Goal: Task Accomplishment & Management: Use online tool/utility

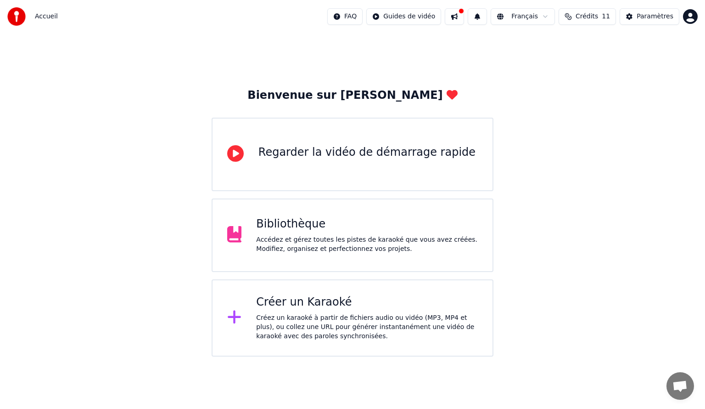
click at [320, 326] on div "Créez un karaoké à partir de fichiers audio ou vidéo (MP3, MP4 et plus), ou col…" at bounding box center [367, 327] width 222 height 28
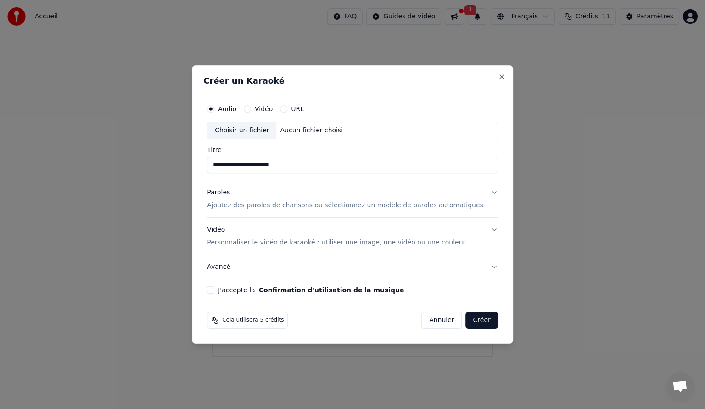
type input "**********"
click at [478, 191] on button "Paroles Ajoutez des paroles de chansons ou sélectionnez un modèle de paroles au…" at bounding box center [352, 198] width 291 height 37
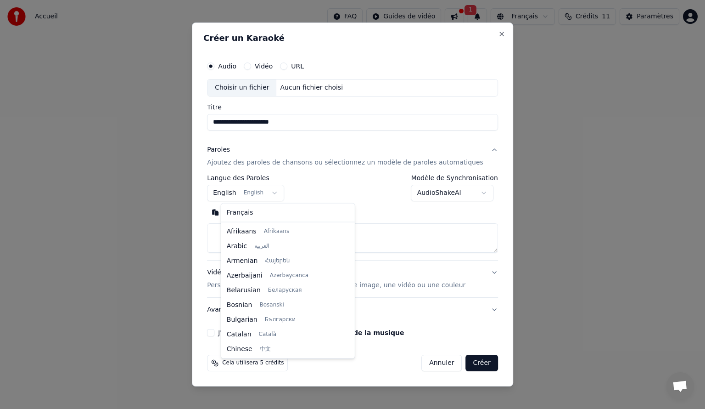
click at [278, 192] on body "**********" at bounding box center [352, 178] width 705 height 356
select select "**"
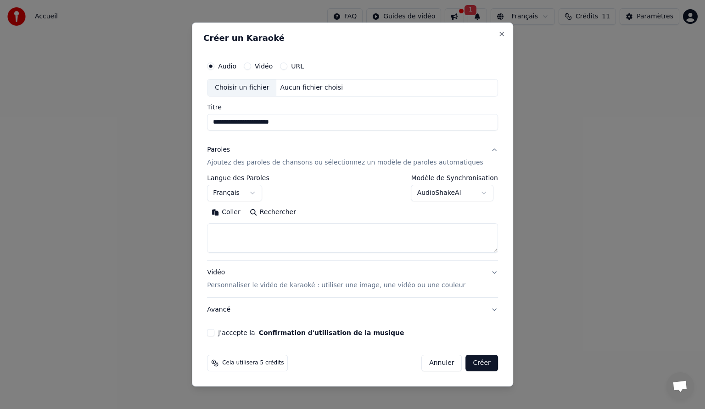
click at [244, 239] on textarea at bounding box center [352, 237] width 291 height 29
paste textarea "**********"
type textarea "**********"
click at [214, 333] on button "J'accepte la Confirmation d'utilisation de la musique" at bounding box center [210, 332] width 7 height 7
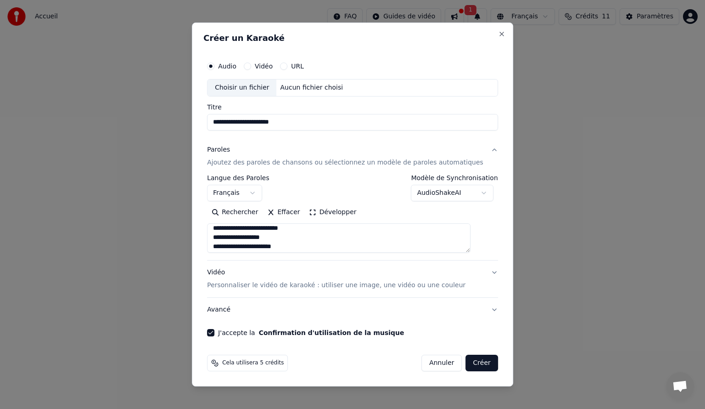
click at [287, 66] on button "URL" at bounding box center [283, 65] width 7 height 7
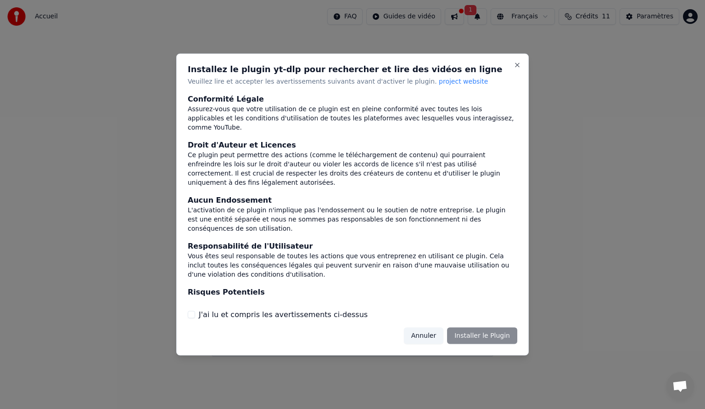
click at [431, 335] on button "Annuler" at bounding box center [423, 335] width 39 height 17
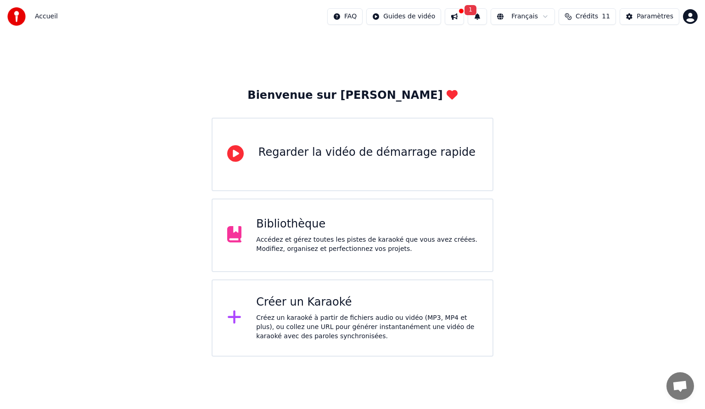
click at [316, 295] on div "Créer un Karaoké" at bounding box center [367, 302] width 222 height 15
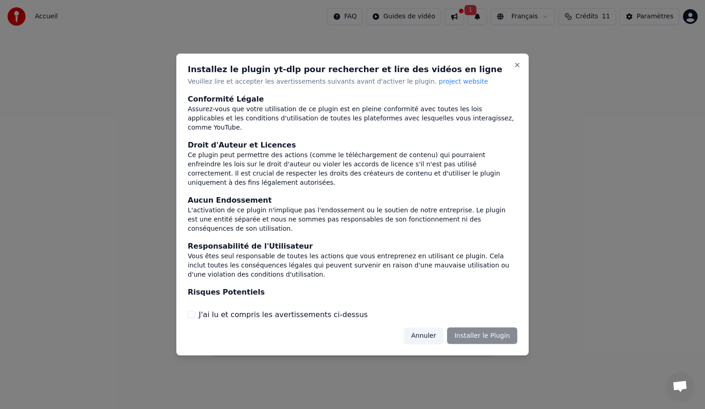
scroll to position [27, 0]
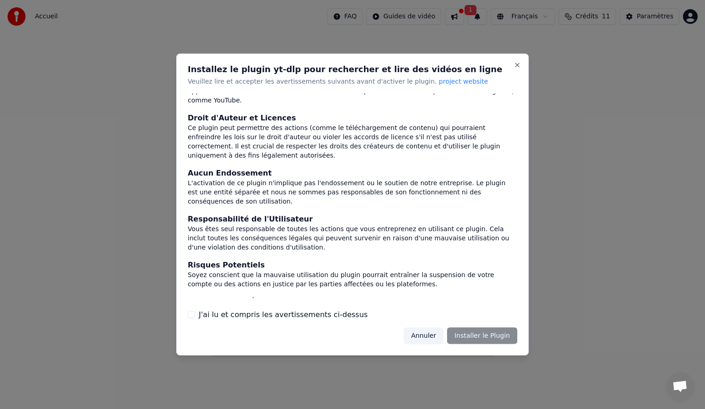
click at [425, 332] on button "Annuler" at bounding box center [423, 335] width 39 height 17
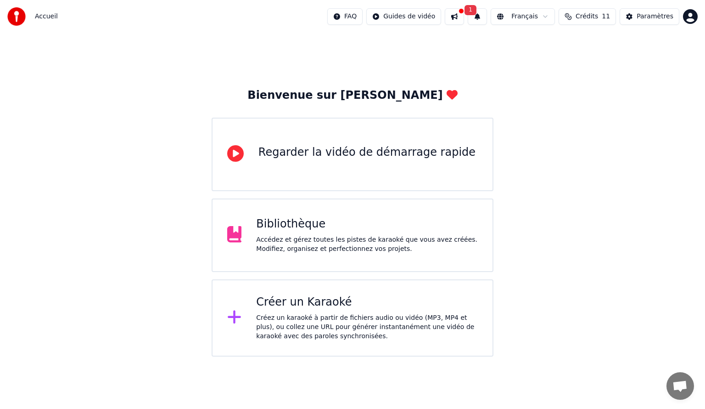
click at [316, 298] on div "Créer un Karaoké" at bounding box center [367, 302] width 222 height 15
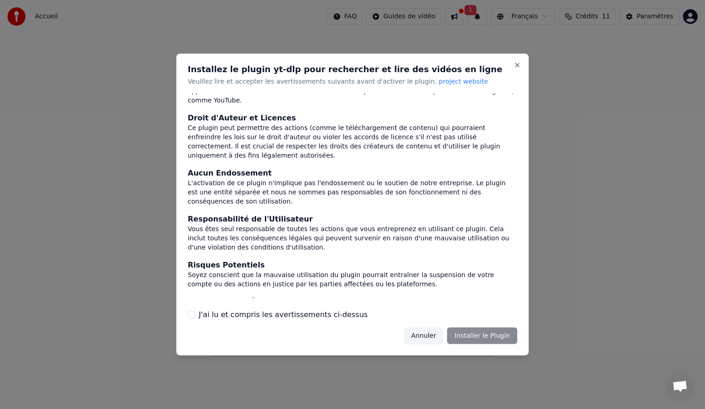
click at [246, 312] on label "J'ai lu et compris les avertissements ci-dessus" at bounding box center [283, 314] width 169 height 11
click at [195, 312] on button "J'ai lu et compris les avertissements ci-dessus" at bounding box center [191, 313] width 7 height 7
click at [514, 63] on button "Close" at bounding box center [517, 65] width 7 height 7
click at [520, 66] on button "Close" at bounding box center [517, 65] width 7 height 7
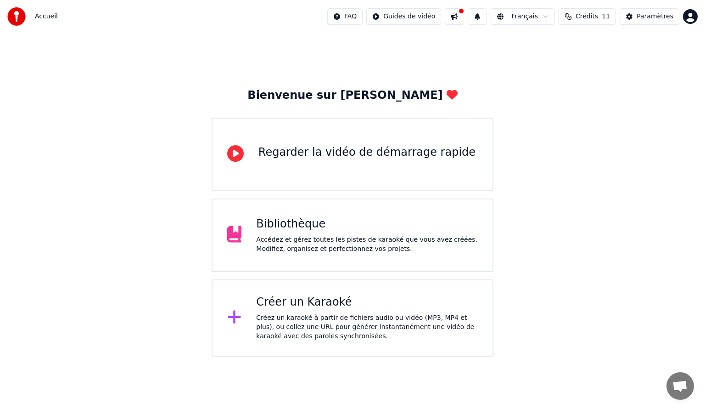
click at [320, 342] on div "Créer un Karaoké Créez un karaoké à partir de fichiers audio ou vidéo (MP3, MP4…" at bounding box center [353, 317] width 282 height 77
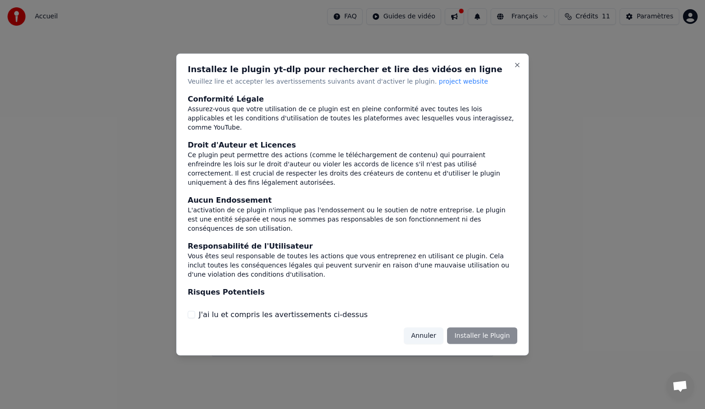
click at [424, 334] on button "Annuler" at bounding box center [423, 335] width 39 height 17
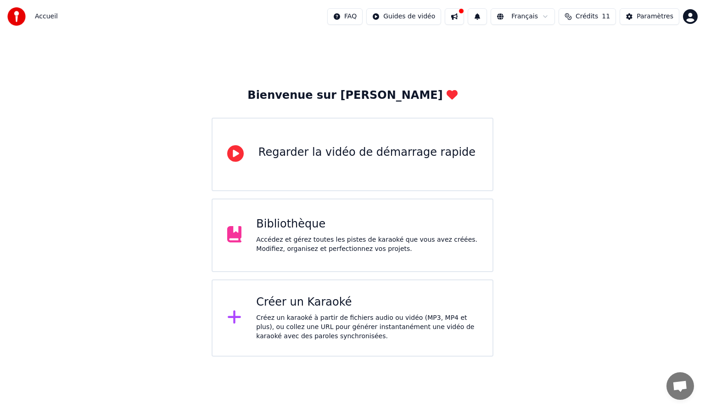
click at [367, 311] on div "Créer un Karaoké Créez un karaoké à partir de fichiers audio ou vidéo (MP3, MP4…" at bounding box center [367, 318] width 222 height 46
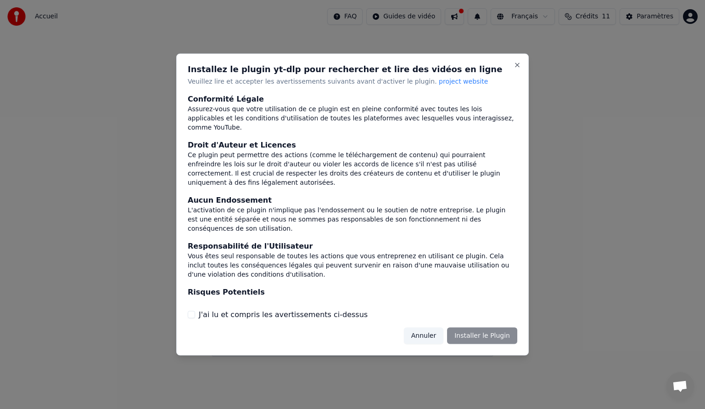
scroll to position [27, 0]
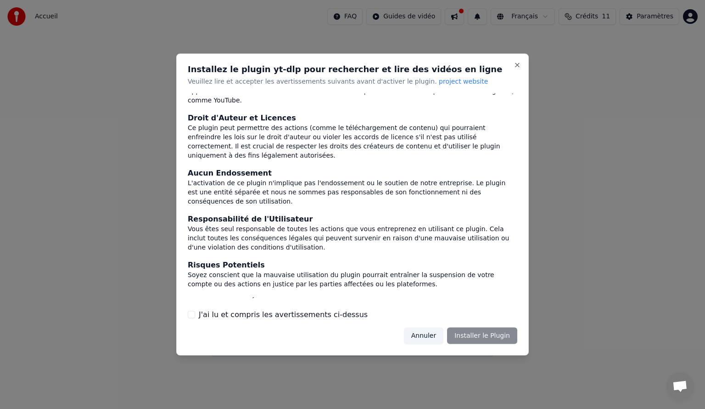
click at [319, 316] on label "J'ai lu et compris les avertissements ci-dessus" at bounding box center [283, 314] width 169 height 11
click at [195, 316] on button "J'ai lu et compris les avertissements ci-dessus" at bounding box center [191, 313] width 7 height 7
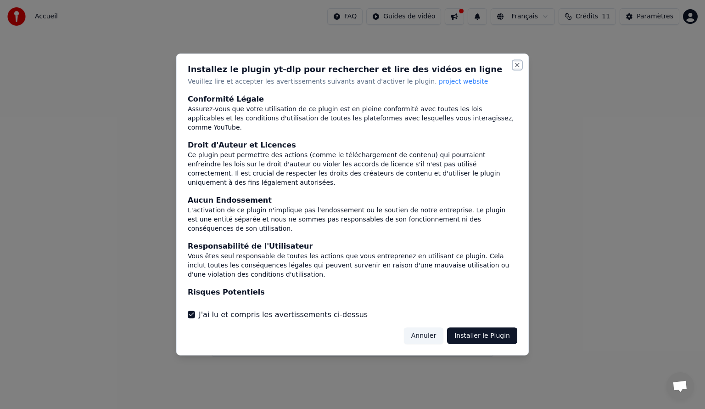
click at [519, 65] on button "Close" at bounding box center [517, 65] width 7 height 7
click at [519, 63] on button "Close" at bounding box center [517, 65] width 7 height 7
click at [561, 91] on div at bounding box center [352, 204] width 705 height 409
click at [516, 63] on button "Close" at bounding box center [517, 65] width 7 height 7
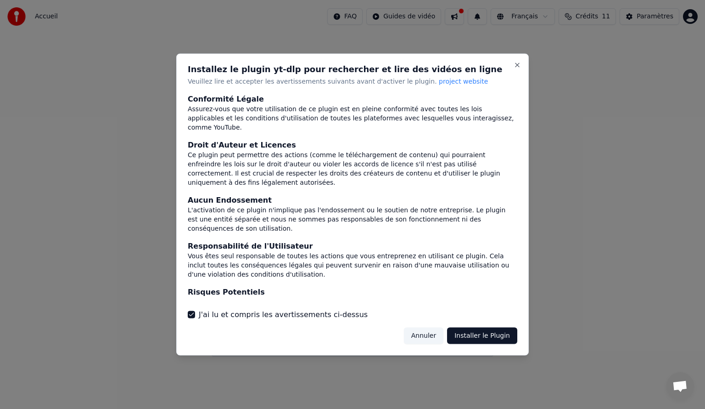
click at [429, 335] on button "Annuler" at bounding box center [423, 335] width 39 height 17
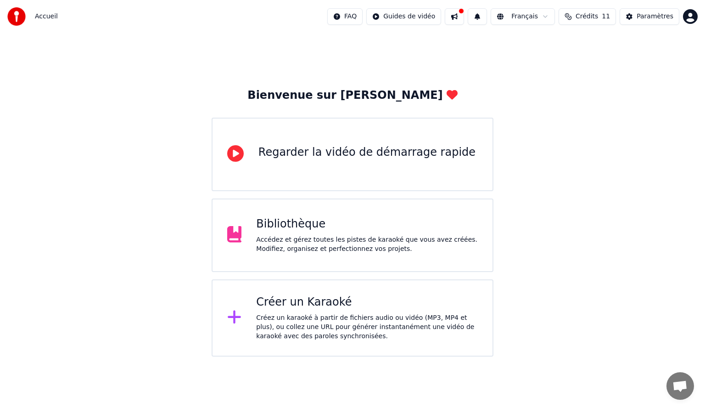
click at [316, 251] on div "Accédez et gérez toutes les pistes de karaoké que vous avez créées. Modifiez, o…" at bounding box center [367, 244] width 222 height 18
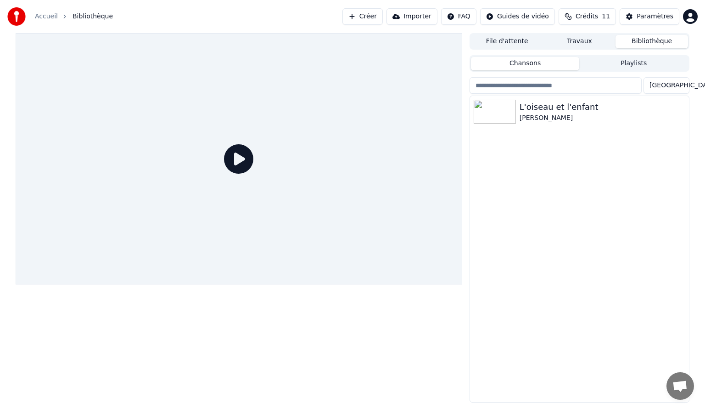
click at [372, 9] on button "Créer" at bounding box center [362, 16] width 40 height 17
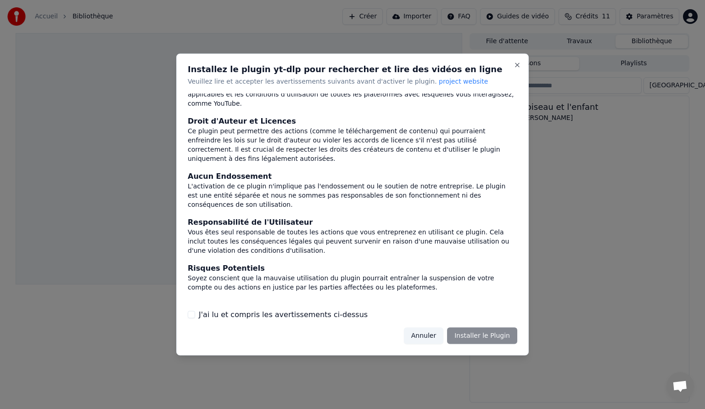
scroll to position [27, 0]
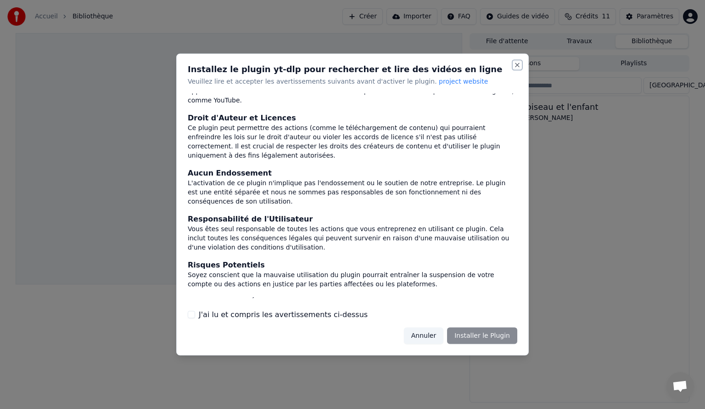
click at [514, 64] on button "Close" at bounding box center [517, 65] width 7 height 7
click at [424, 332] on button "Annuler" at bounding box center [423, 335] width 39 height 17
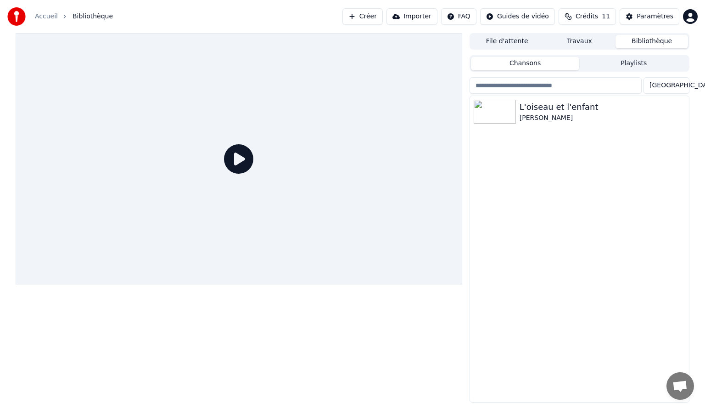
click at [422, 16] on button "Importer" at bounding box center [412, 16] width 51 height 17
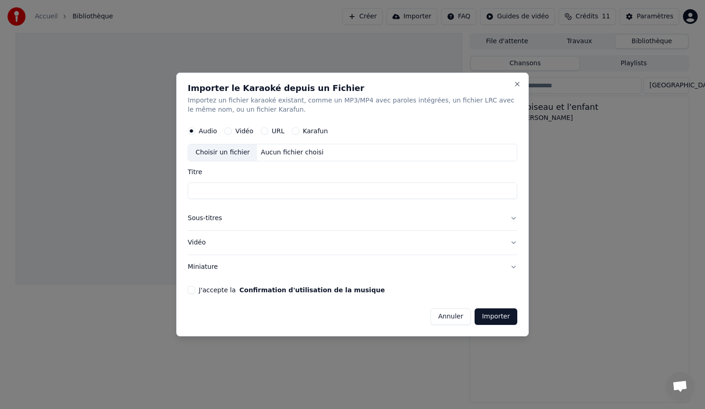
click at [443, 310] on button "Annuler" at bounding box center [451, 316] width 40 height 17
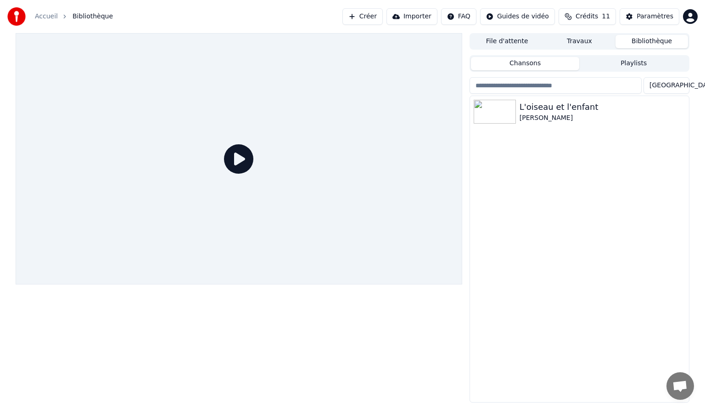
click at [383, 13] on button "Créer" at bounding box center [362, 16] width 40 height 17
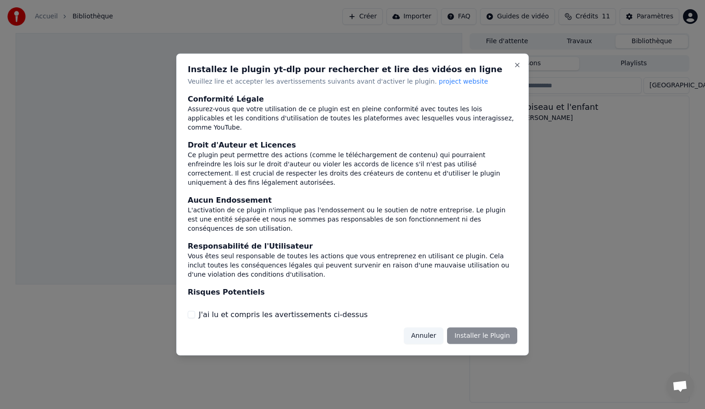
click at [325, 310] on label "J'ai lu et compris les avertissements ci-dessus" at bounding box center [283, 314] width 169 height 11
click at [195, 310] on button "J'ai lu et compris les avertissements ci-dessus" at bounding box center [191, 313] width 7 height 7
click at [498, 336] on button "Installer le Plugin" at bounding box center [482, 335] width 70 height 17
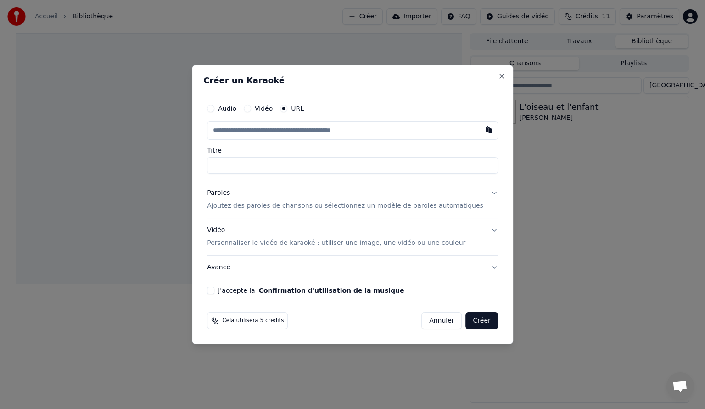
click at [234, 111] on label "Audio" at bounding box center [227, 108] width 18 height 6
click at [214, 111] on button "Audio" at bounding box center [210, 108] width 7 height 7
click at [277, 206] on p "Ajoutez des paroles de chansons ou sélectionnez un modèle de paroles automatiqu…" at bounding box center [345, 205] width 276 height 9
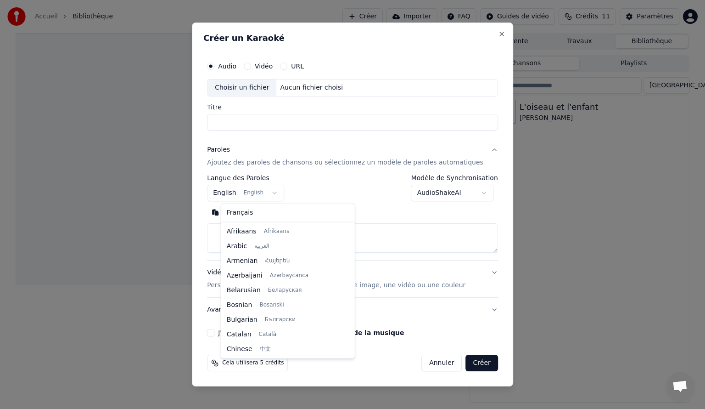
click at [267, 193] on body "**********" at bounding box center [352, 204] width 705 height 409
select select "**"
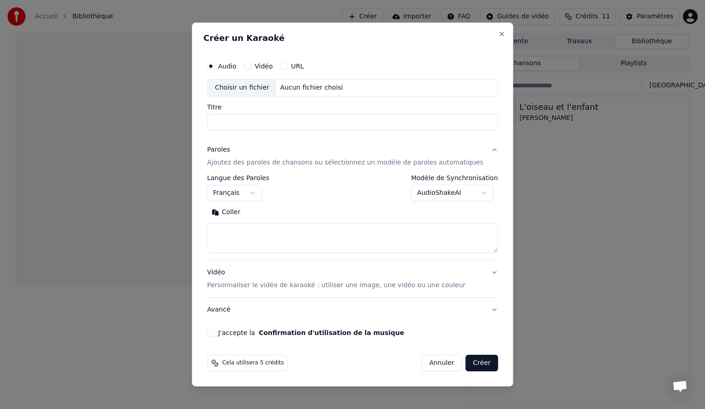
click at [258, 235] on textarea at bounding box center [352, 237] width 291 height 29
paste textarea "**********"
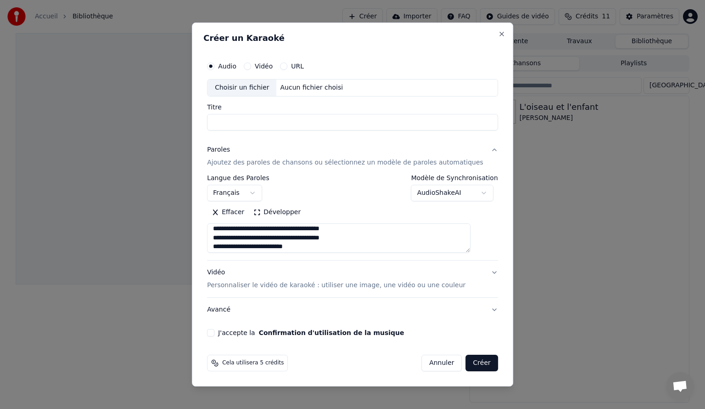
scroll to position [251, 0]
type textarea "**********"
